Goal: Task Accomplishment & Management: Manage account settings

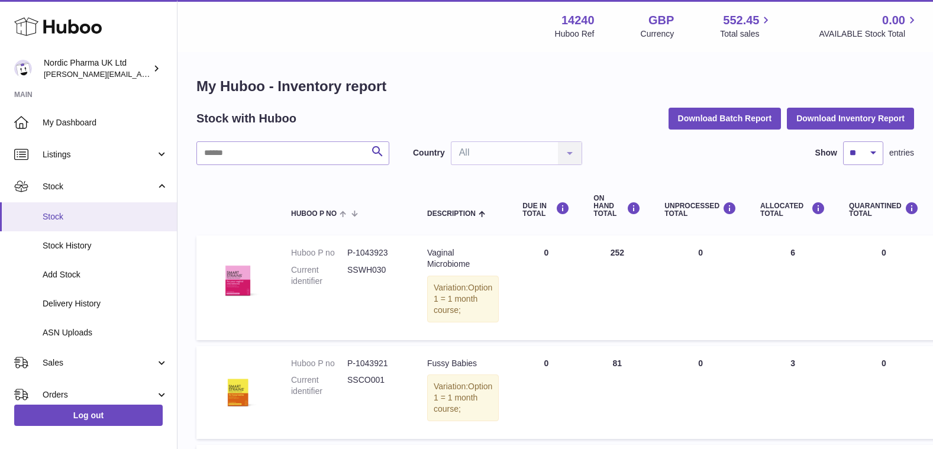
click at [80, 219] on span "Stock" at bounding box center [105, 216] width 125 height 11
click at [72, 213] on span "Stock" at bounding box center [105, 216] width 125 height 11
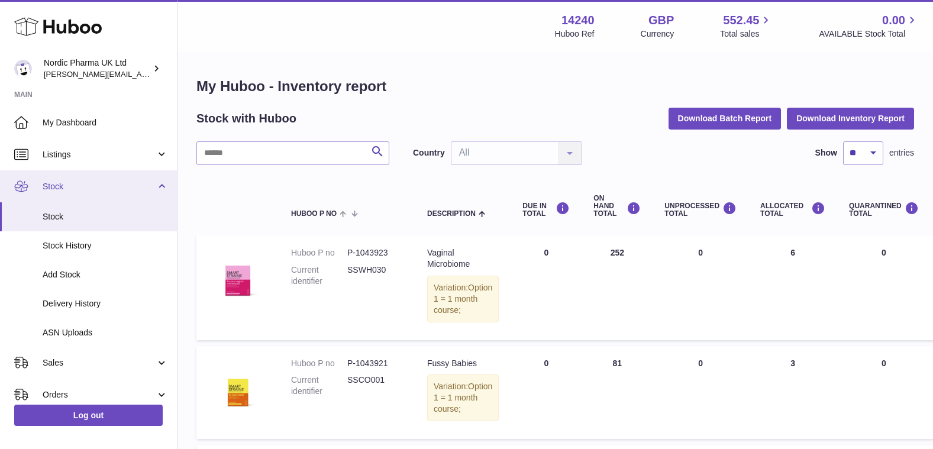
click at [62, 186] on span "Stock" at bounding box center [99, 186] width 113 height 11
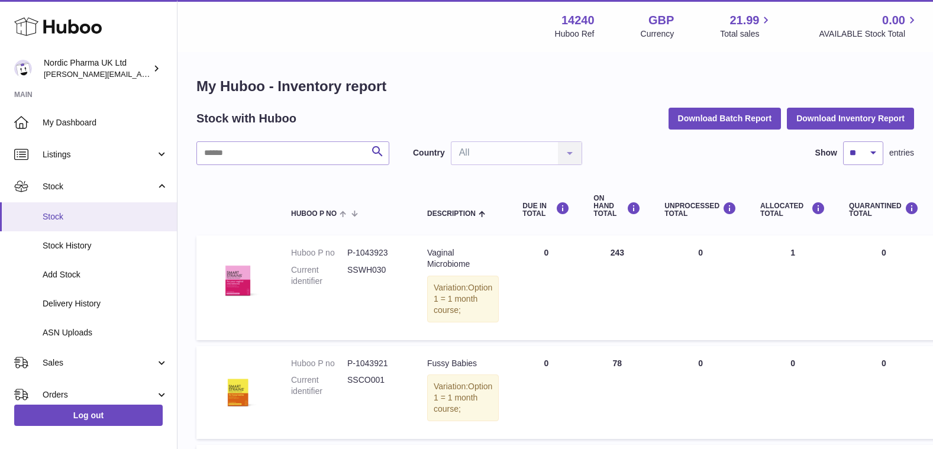
click at [55, 214] on span "Stock" at bounding box center [105, 216] width 125 height 11
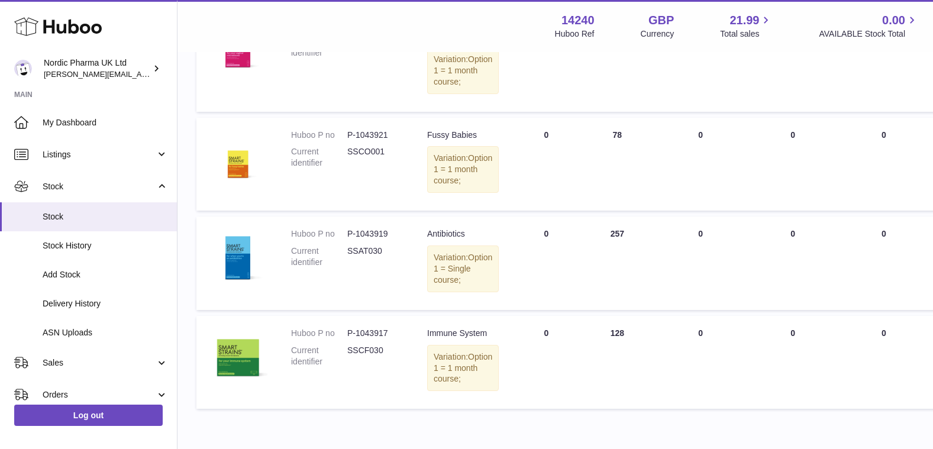
scroll to position [237, 0]
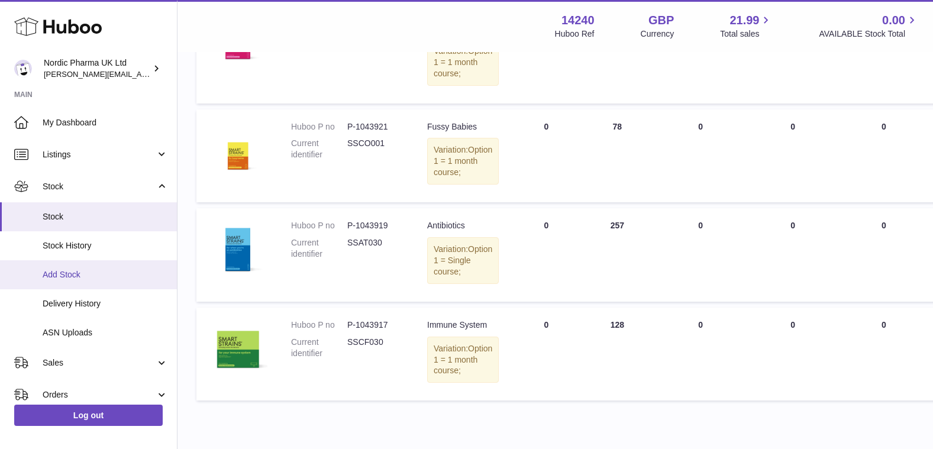
click at [61, 276] on span "Add Stock" at bounding box center [105, 274] width 125 height 11
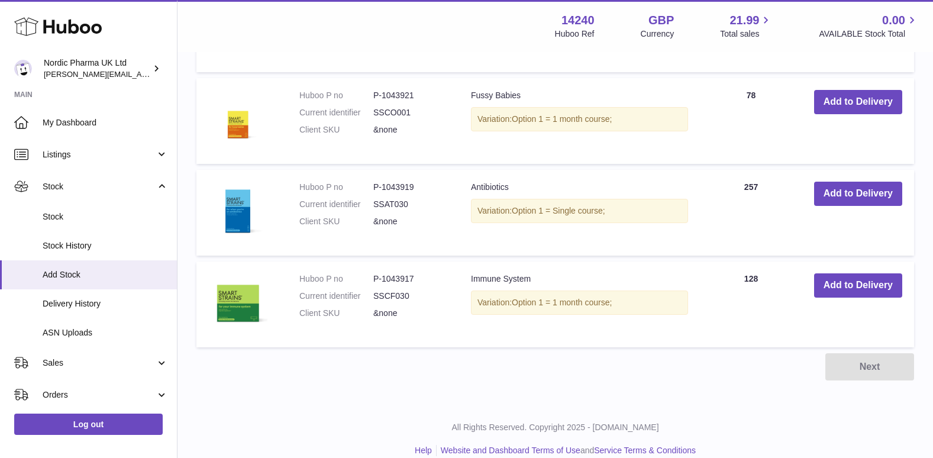
scroll to position [410, 0]
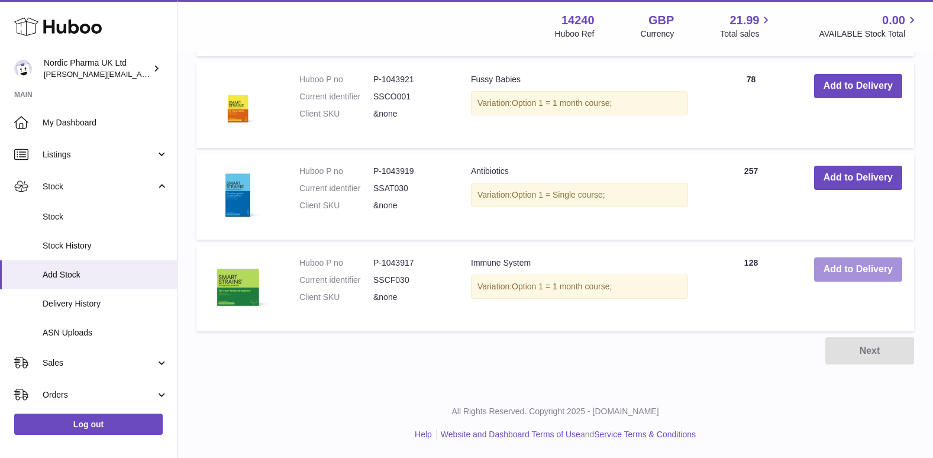
click at [861, 266] on button "Add to Delivery" at bounding box center [859, 269] width 88 height 24
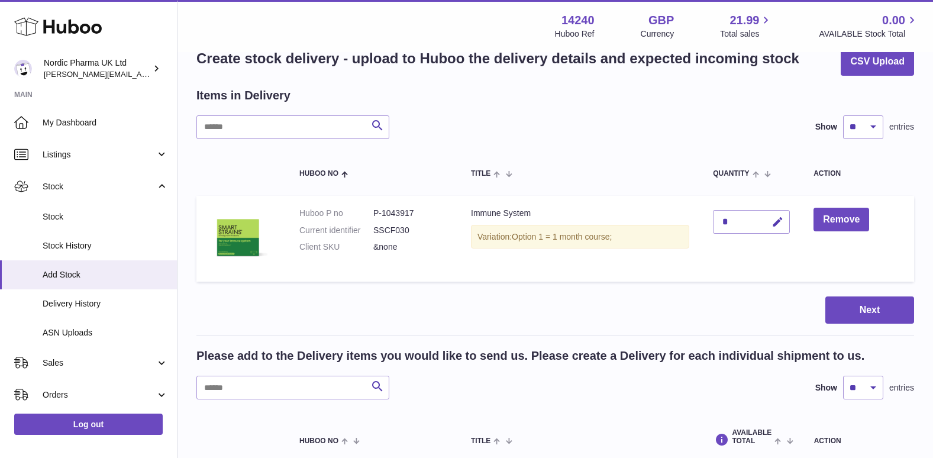
scroll to position [0, 0]
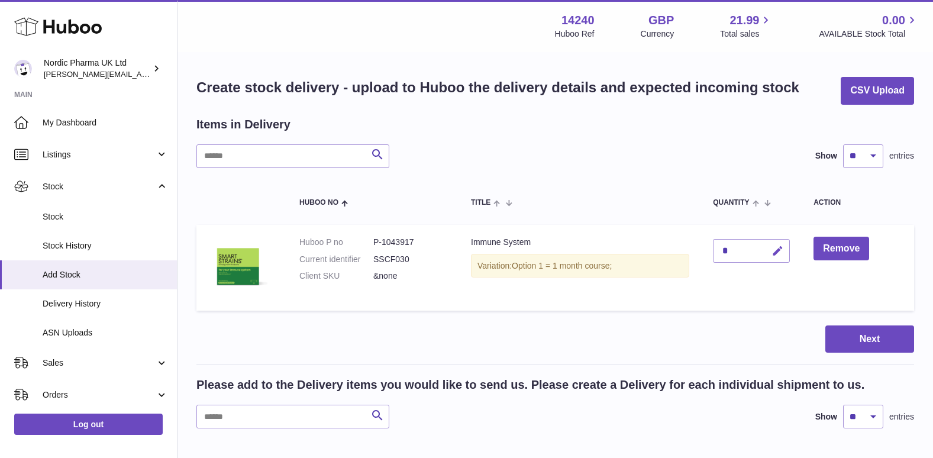
click at [781, 251] on icon "button" at bounding box center [778, 251] width 12 height 12
type input "***"
click at [783, 250] on icon "submit" at bounding box center [778, 251] width 11 height 11
click at [872, 337] on button "Next" at bounding box center [870, 340] width 89 height 28
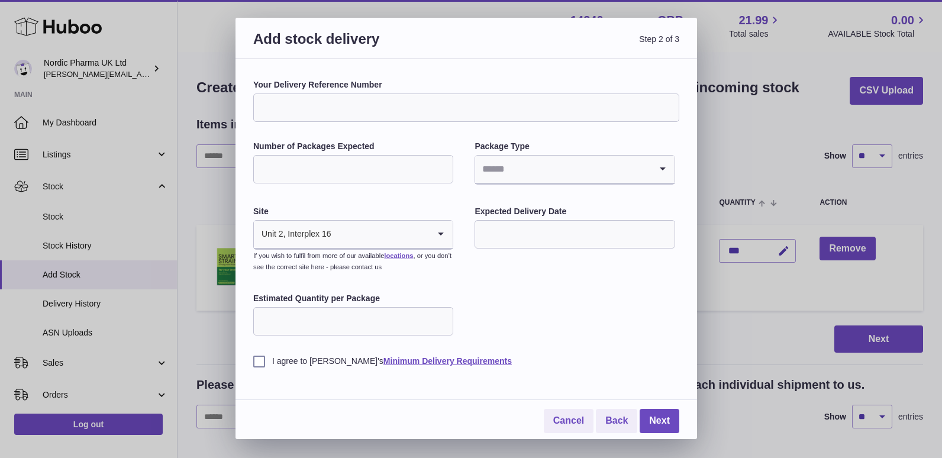
click at [349, 174] on input "Number of Packages Expected" at bounding box center [353, 169] width 200 height 28
type input "**"
click at [661, 167] on icon "Search for option" at bounding box center [663, 169] width 24 height 27
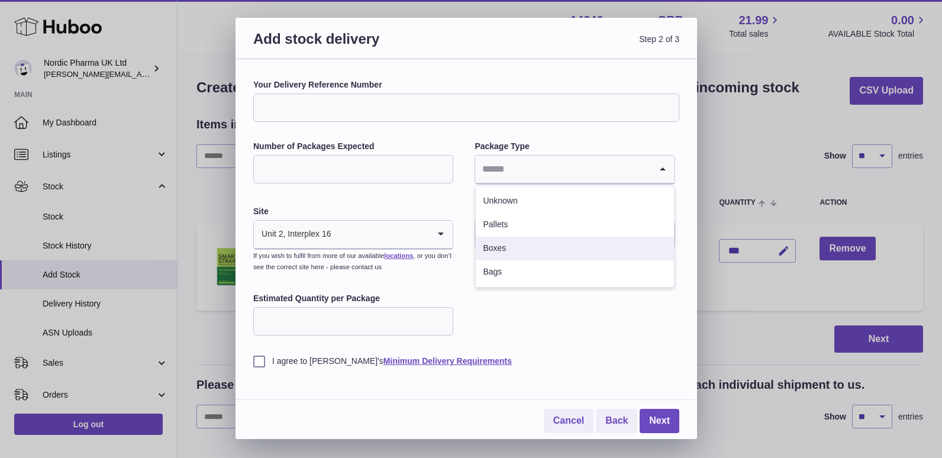
click at [508, 244] on li "Boxes" at bounding box center [575, 249] width 198 height 24
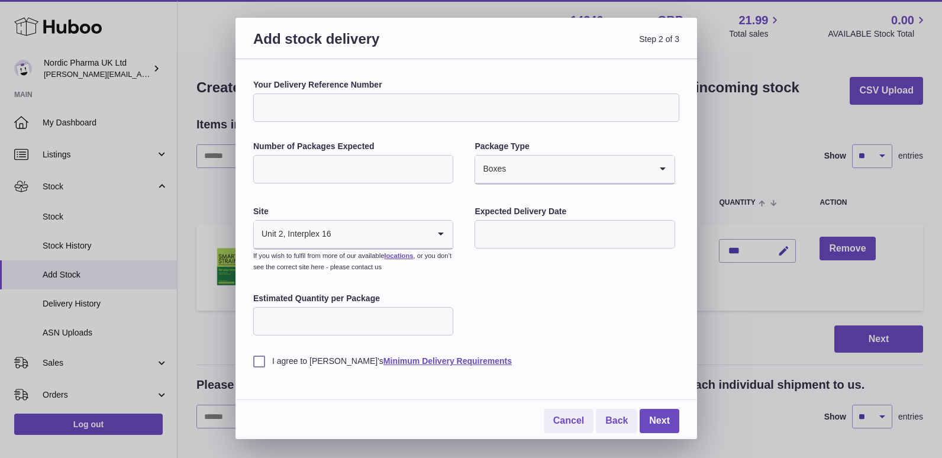
click at [367, 320] on input "Estimated Quantity per Package" at bounding box center [353, 321] width 200 height 28
type input "*"
click at [260, 360] on label "I agree to Huboo's Minimum Delivery Requirements" at bounding box center [466, 361] width 426 height 11
click at [659, 414] on link "Next" at bounding box center [660, 421] width 40 height 24
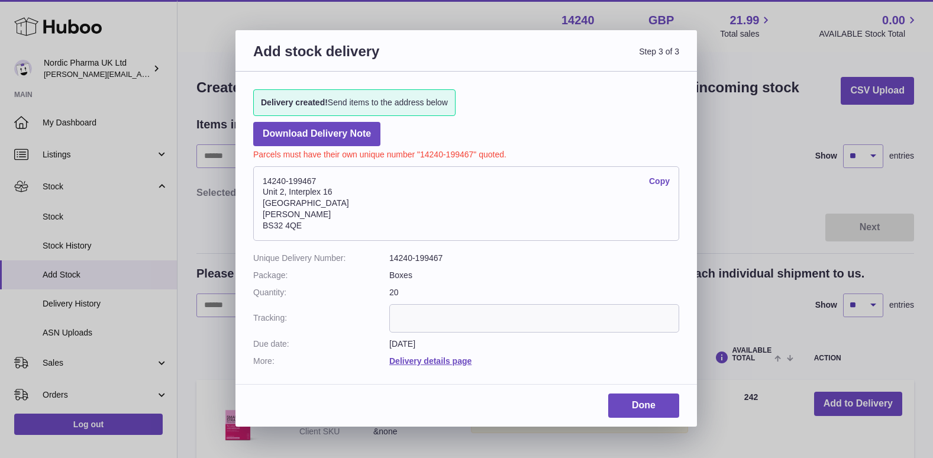
drag, startPoint x: 262, startPoint y: 181, endPoint x: 328, endPoint y: 223, distance: 78.0
click at [328, 223] on address "14240-199467 Copy Unit 2, Interplex 16 Ash Ridge Road Bradley Stoke BS32 4QE" at bounding box center [466, 203] width 426 height 75
drag, startPoint x: 328, startPoint y: 223, endPoint x: 303, endPoint y: 209, distance: 28.6
copy address "14240-199467 Copy Unit 2, Interplex 16 Ash Ridge Road Bradley Stoke BS32 4QE"
click at [635, 411] on link "Done" at bounding box center [644, 406] width 71 height 24
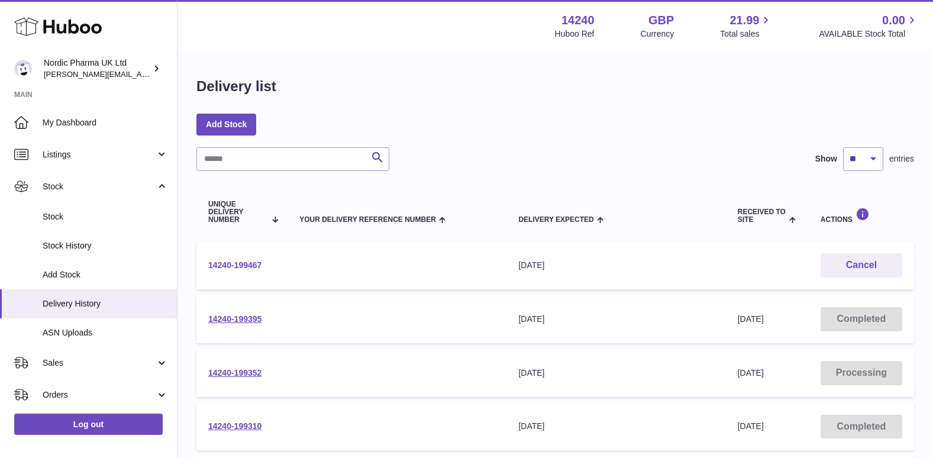
click at [241, 260] on link "14240-199467" at bounding box center [234, 264] width 53 height 9
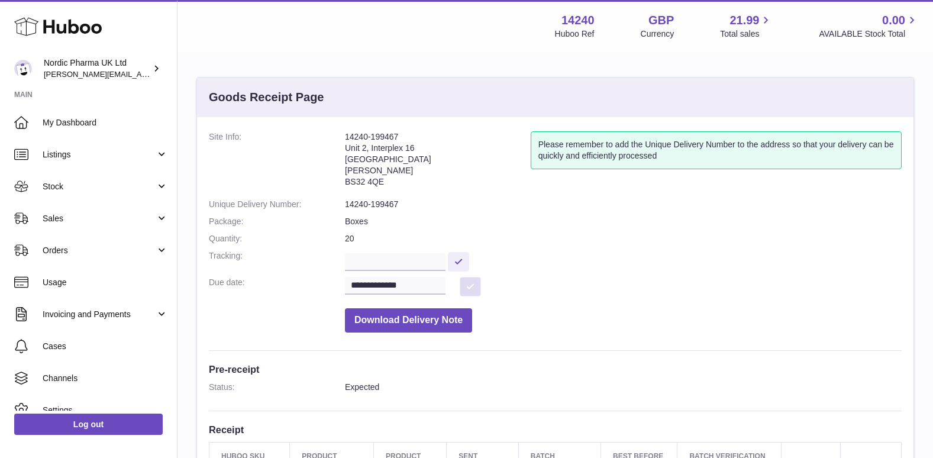
click at [470, 286] on button at bounding box center [470, 287] width 21 height 20
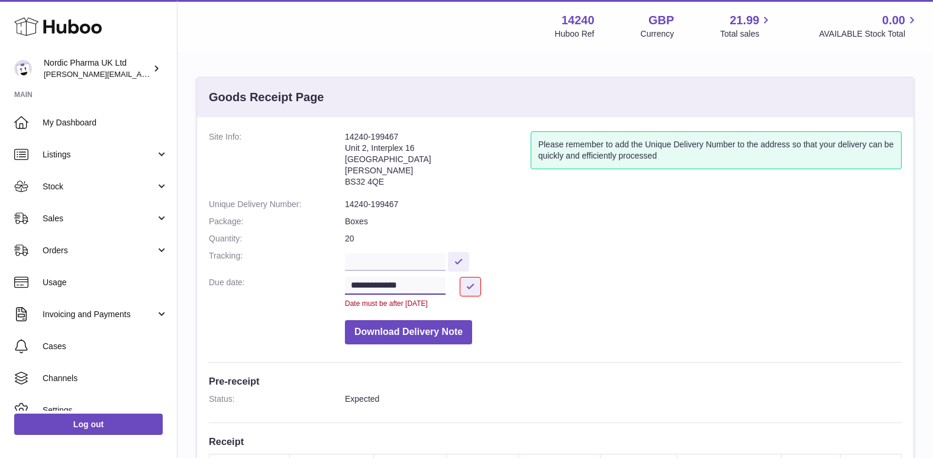
click at [404, 288] on input "**********" at bounding box center [395, 286] width 101 height 18
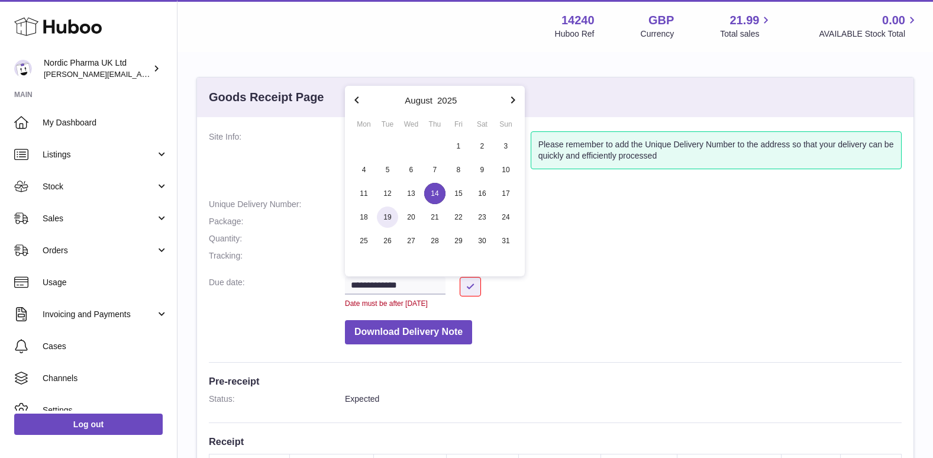
click at [385, 216] on span "19" at bounding box center [387, 217] width 21 height 21
type input "**********"
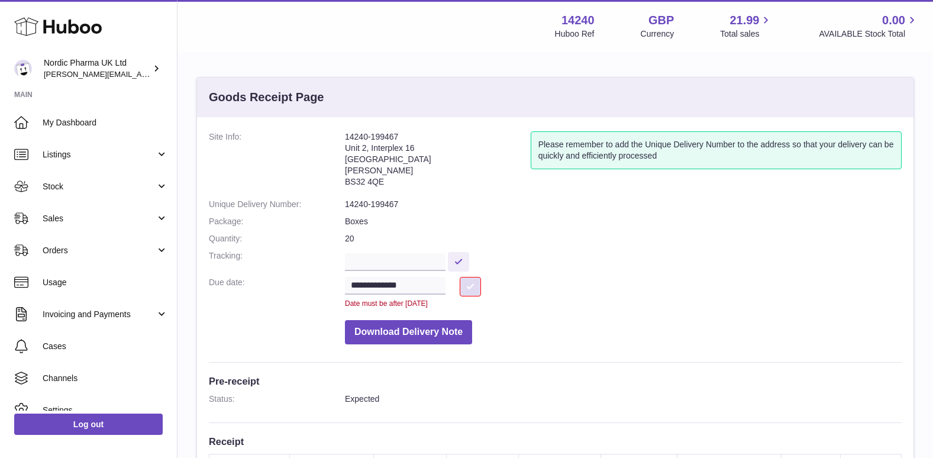
click at [463, 288] on button at bounding box center [470, 287] width 21 height 20
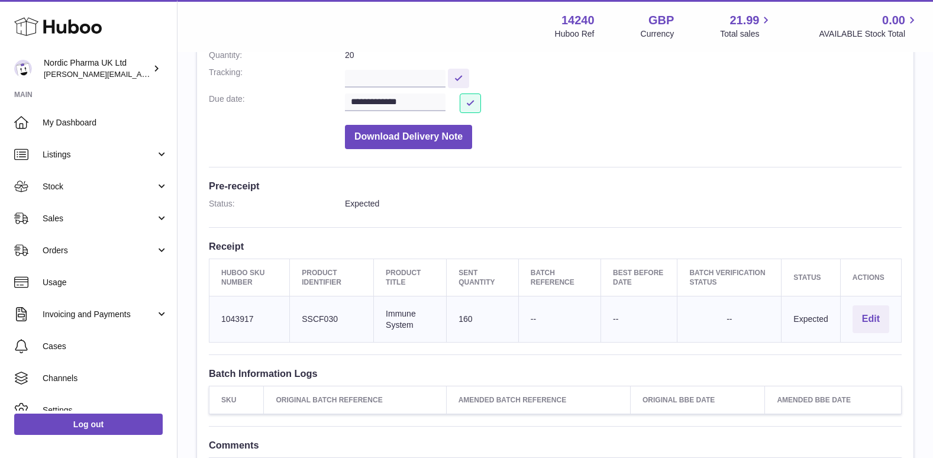
scroll to position [237, 0]
